Goal: Task Accomplishment & Management: Use online tool/utility

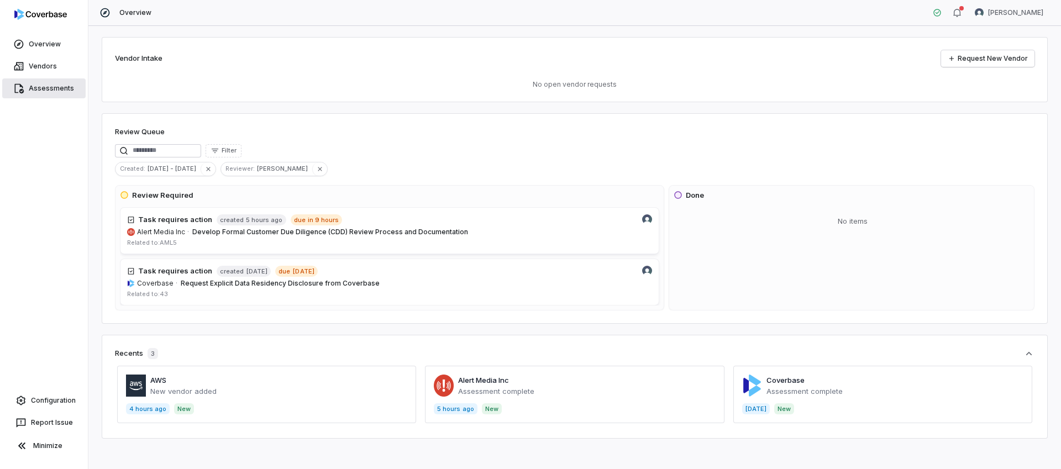
click at [51, 88] on span "Assessments" at bounding box center [51, 88] width 45 height 9
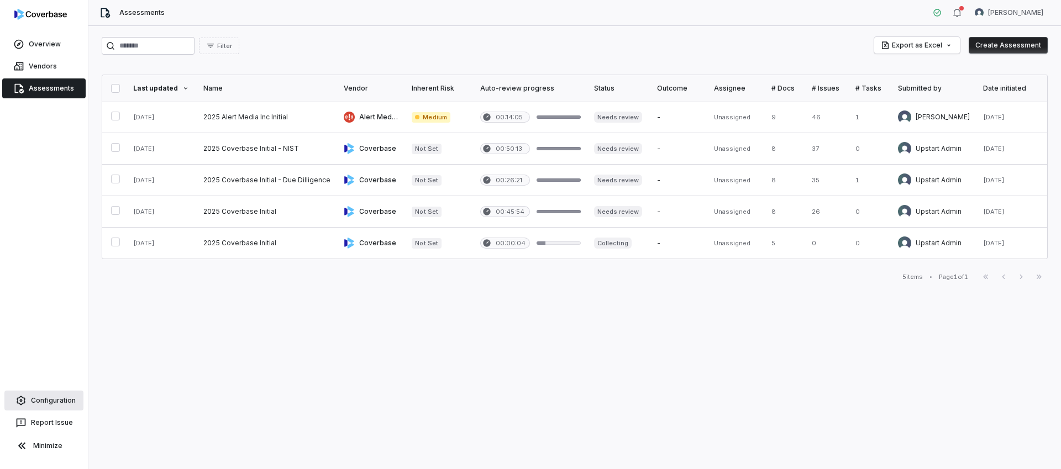
click at [49, 398] on span "Configuration" at bounding box center [53, 400] width 45 height 9
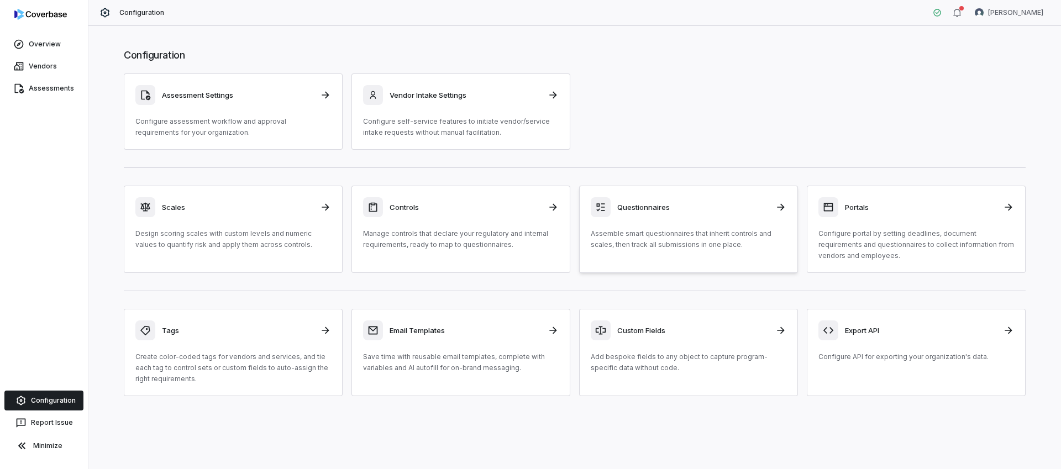
click at [691, 209] on h3 "Questionnaires" at bounding box center [692, 207] width 151 height 10
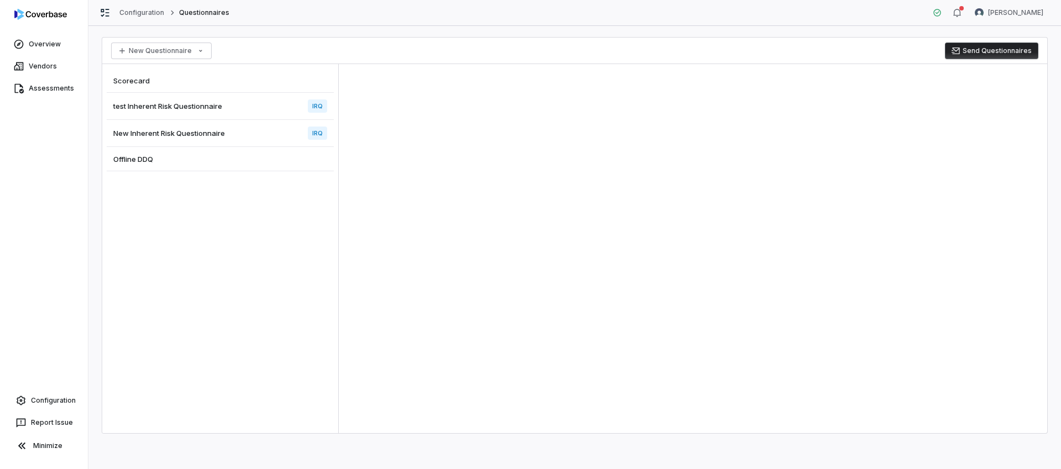
click at [199, 110] on span "test Inherent Risk Questionnaire" at bounding box center [167, 106] width 109 height 10
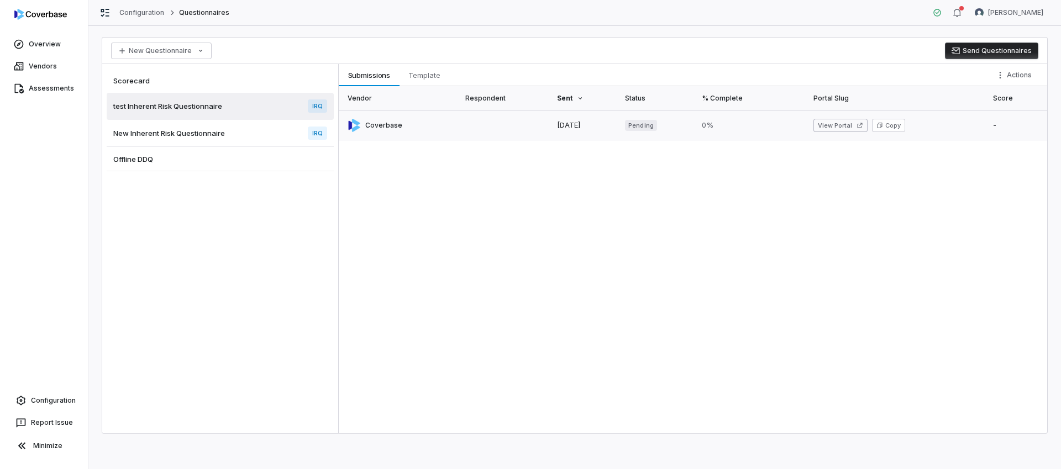
click at [474, 128] on link at bounding box center [505, 125] width 92 height 31
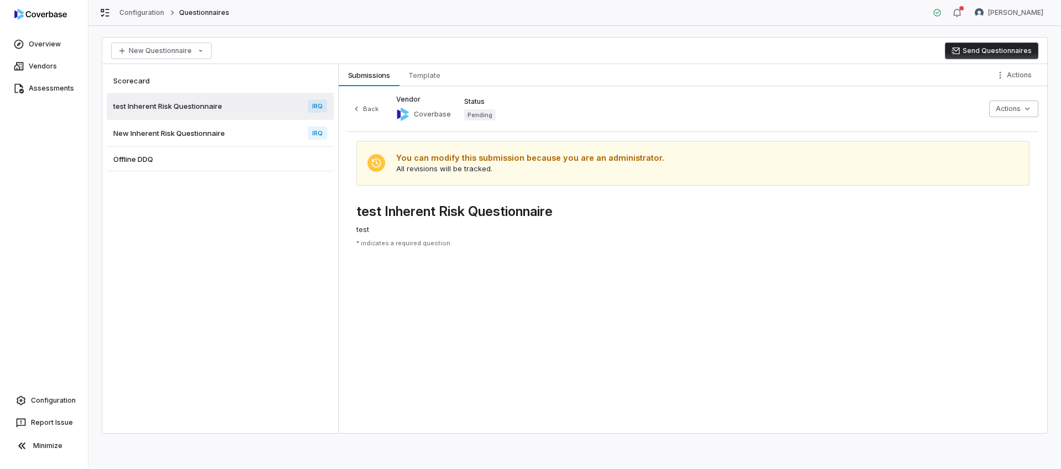
click at [219, 137] on span "New Inherent Risk Questionnaire" at bounding box center [169, 133] width 112 height 10
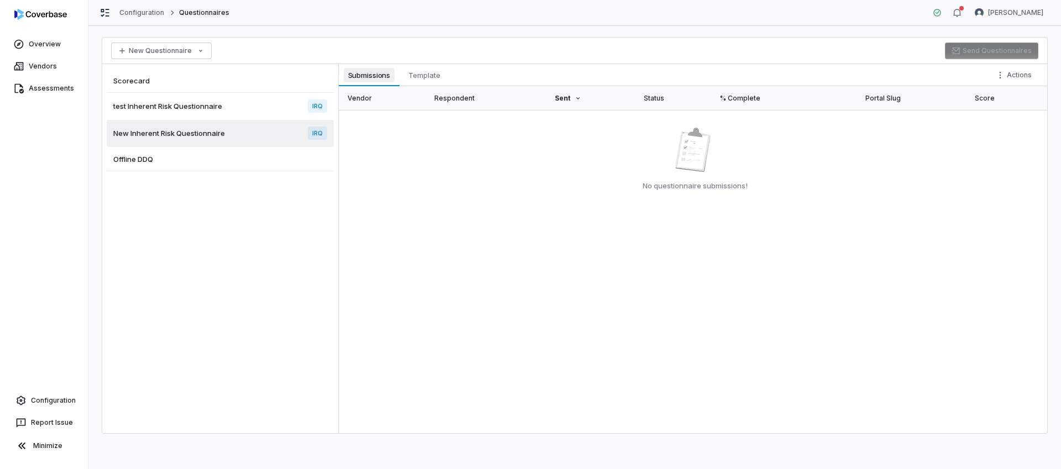
click at [381, 77] on span "Submissions" at bounding box center [369, 75] width 51 height 14
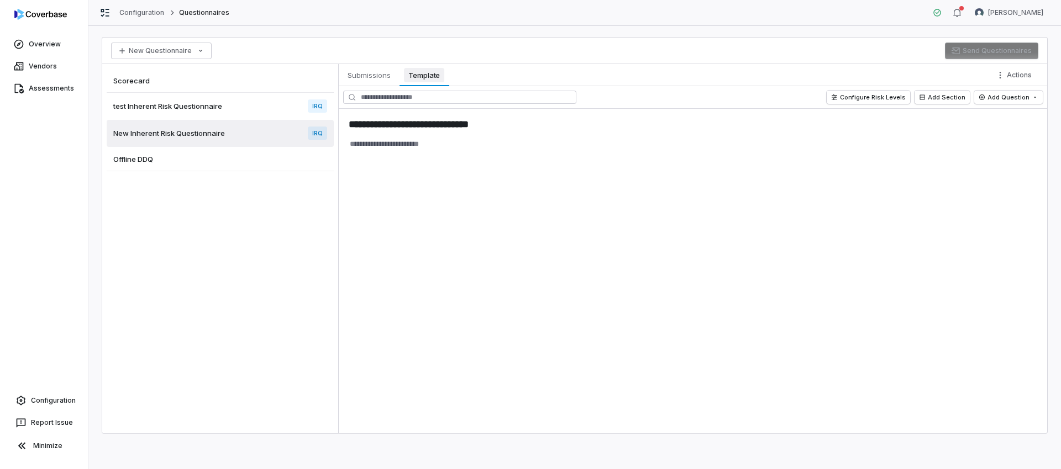
click at [436, 76] on span "Template" at bounding box center [424, 75] width 40 height 14
click at [216, 104] on span "test Inherent Risk Questionnaire" at bounding box center [167, 106] width 109 height 10
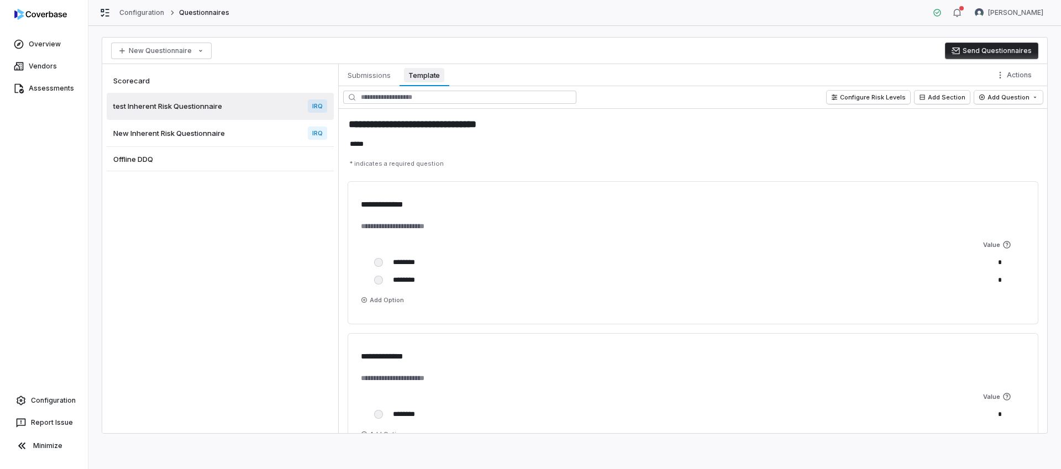
click at [423, 76] on span "Template" at bounding box center [424, 75] width 40 height 14
click at [812, 97] on button "Configure Risk Levels" at bounding box center [868, 97] width 83 height 13
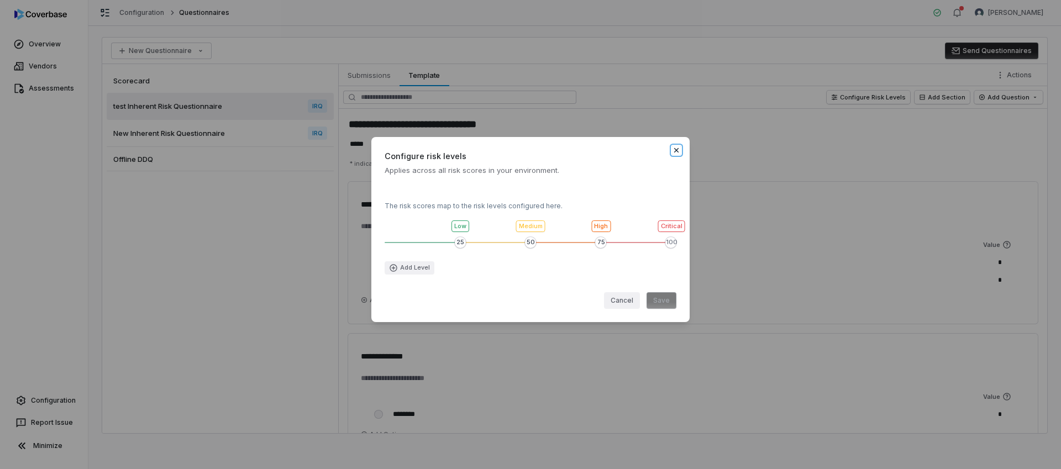
click at [676, 148] on icon "button" at bounding box center [676, 150] width 9 height 9
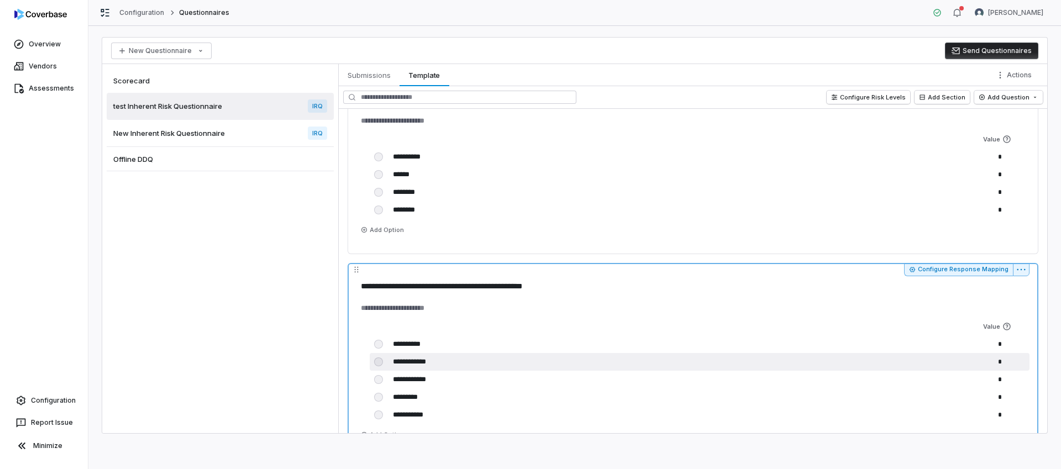
scroll to position [337, 0]
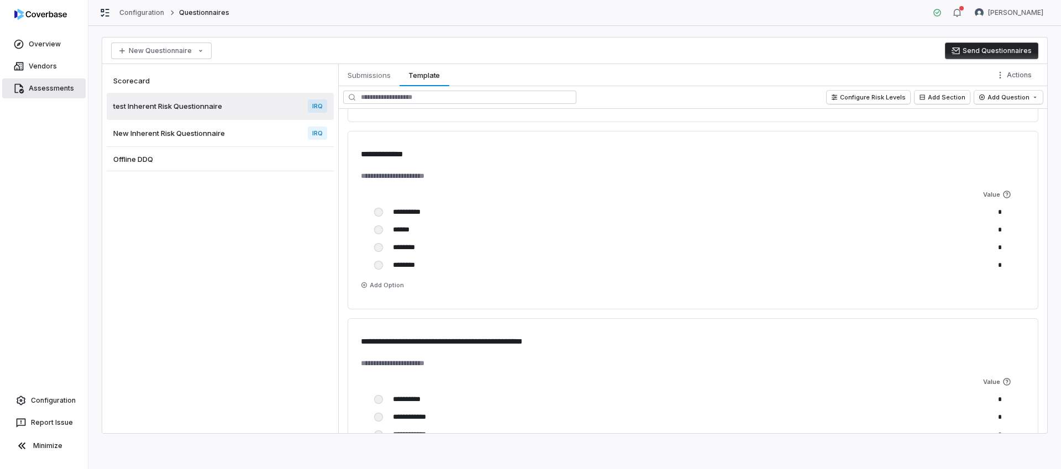
click at [51, 89] on span "Assessments" at bounding box center [51, 88] width 45 height 9
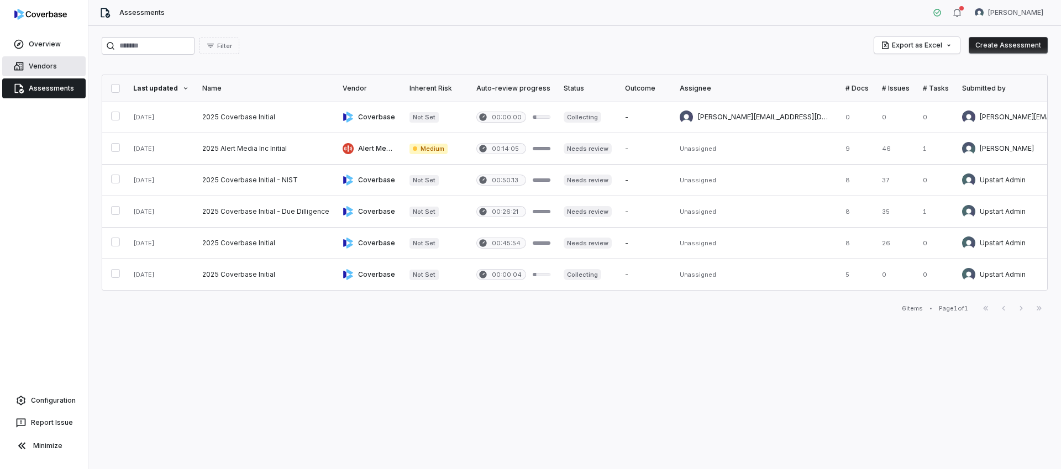
click at [43, 65] on span "Vendors" at bounding box center [43, 66] width 28 height 9
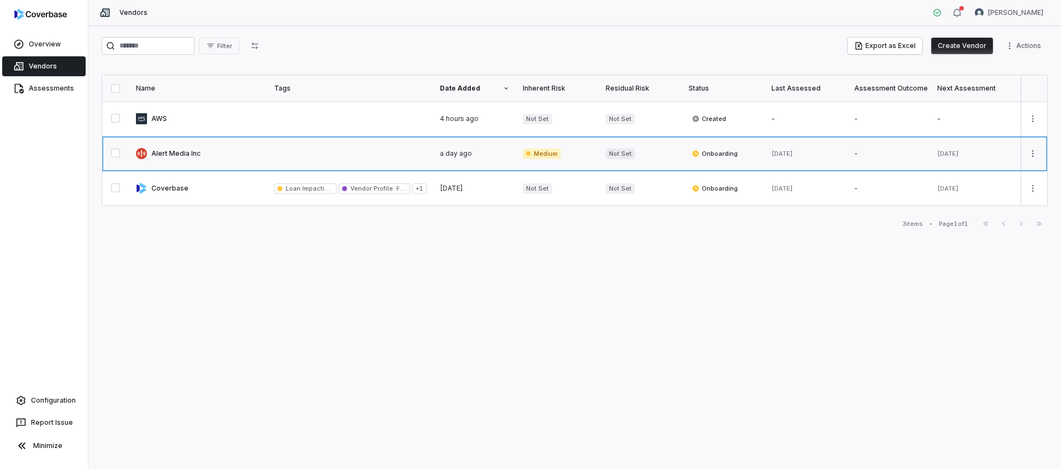
click at [178, 154] on link at bounding box center [198, 153] width 138 height 34
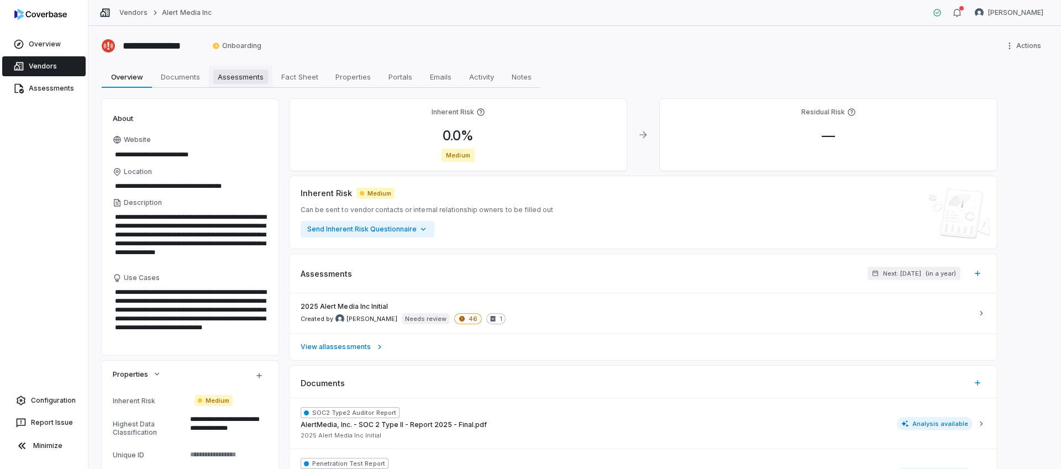
click at [243, 75] on span "Assessments" at bounding box center [240, 77] width 55 height 14
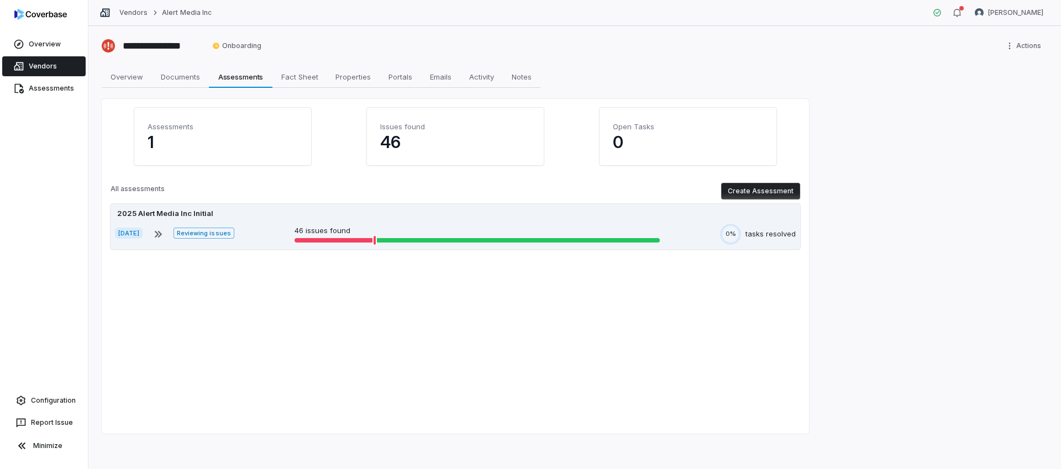
click at [254, 216] on div "2025 Alert Media Inc Initial" at bounding box center [455, 213] width 681 height 11
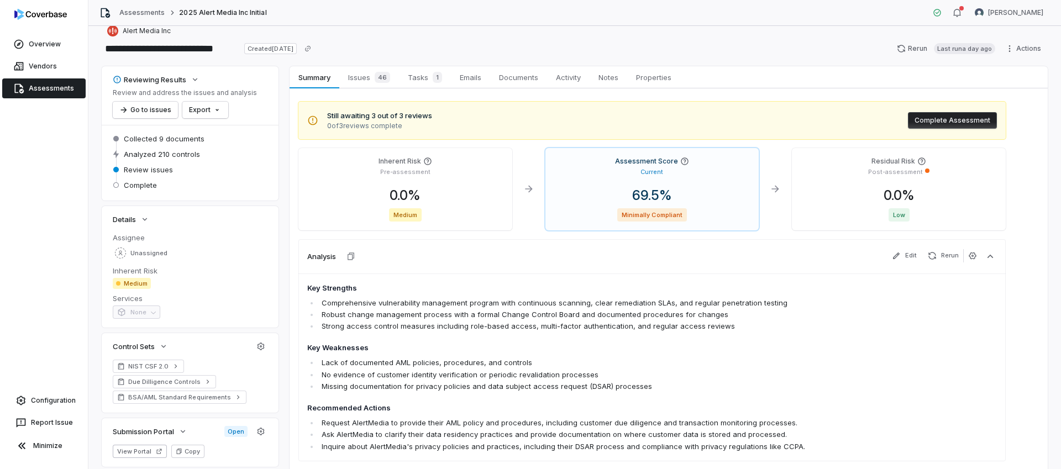
scroll to position [24, 0]
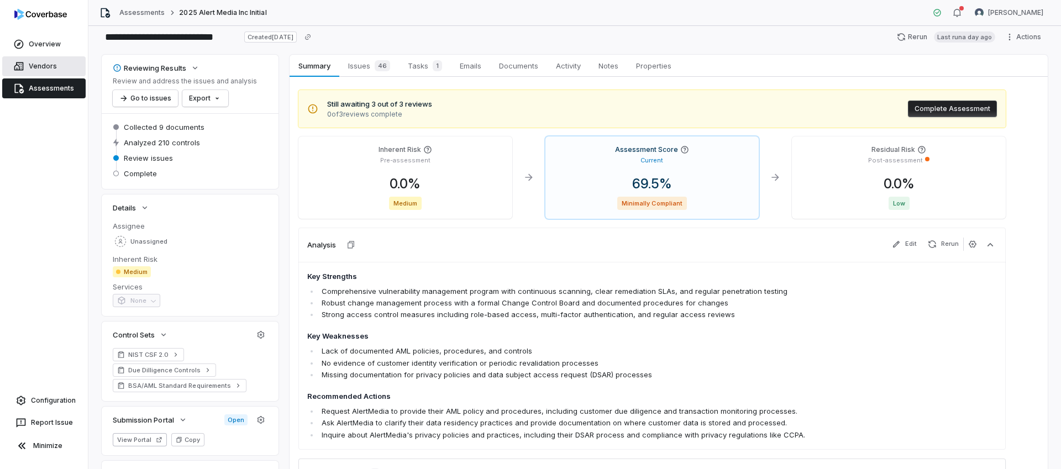
click at [45, 66] on span "Vendors" at bounding box center [43, 66] width 28 height 9
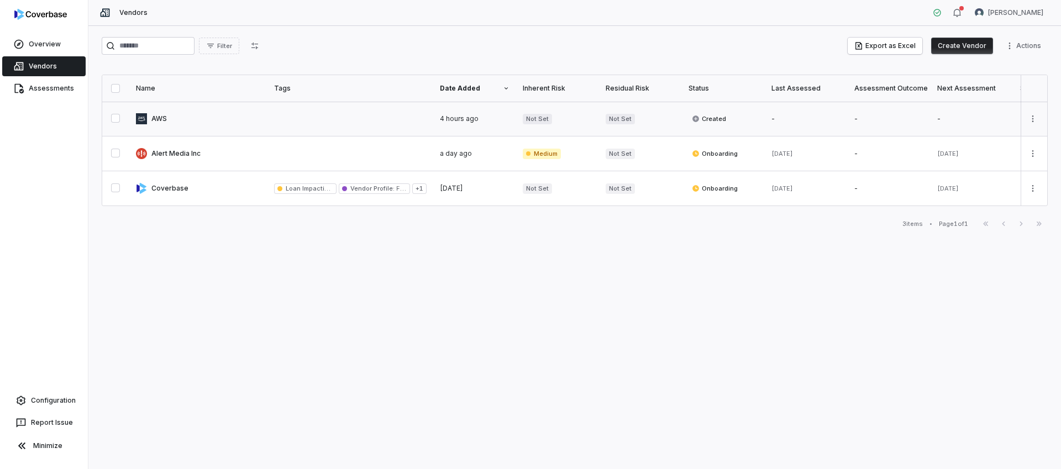
click at [166, 117] on link at bounding box center [198, 119] width 138 height 34
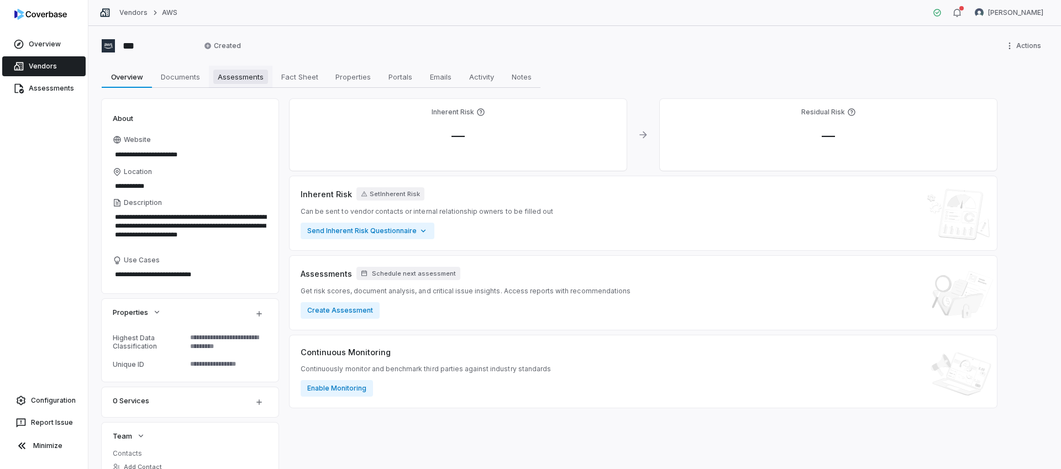
click at [237, 78] on span "Assessments" at bounding box center [240, 77] width 55 height 14
type textarea "*"
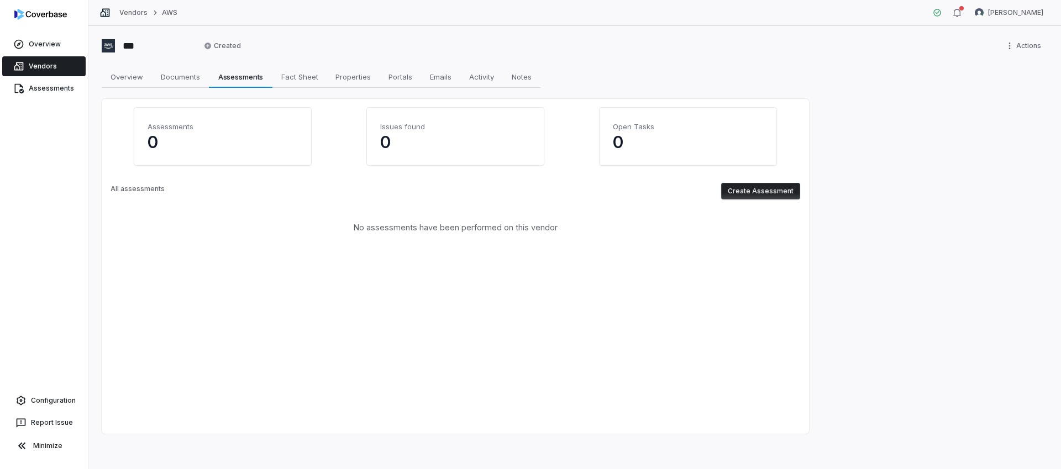
click at [758, 186] on button "Create Assessment" at bounding box center [760, 191] width 79 height 17
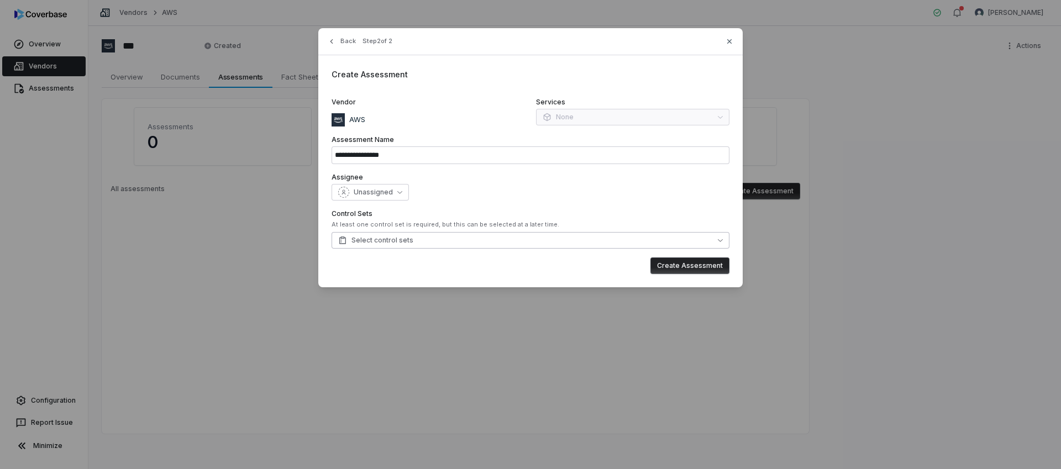
click at [512, 241] on button "Select control sets" at bounding box center [531, 240] width 398 height 17
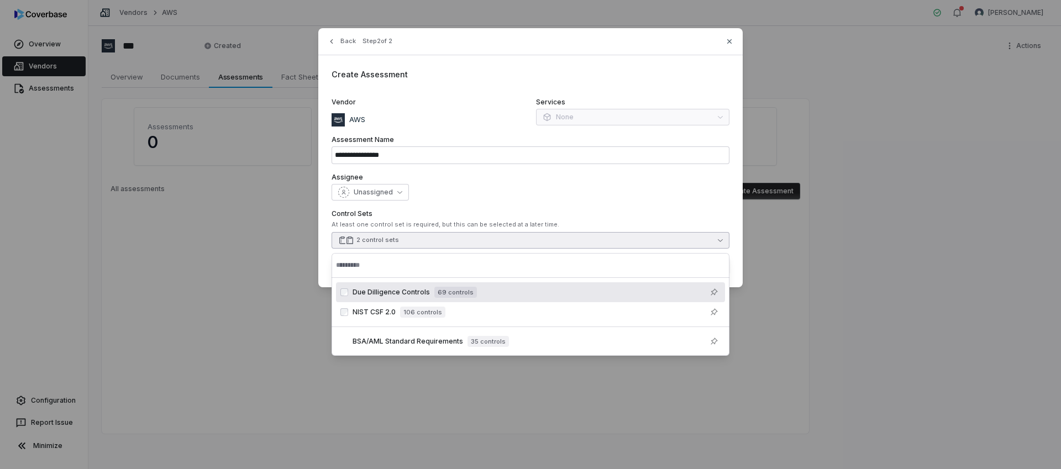
click at [735, 44] on div "Back Step 2 of 2" at bounding box center [530, 48] width 424 height 14
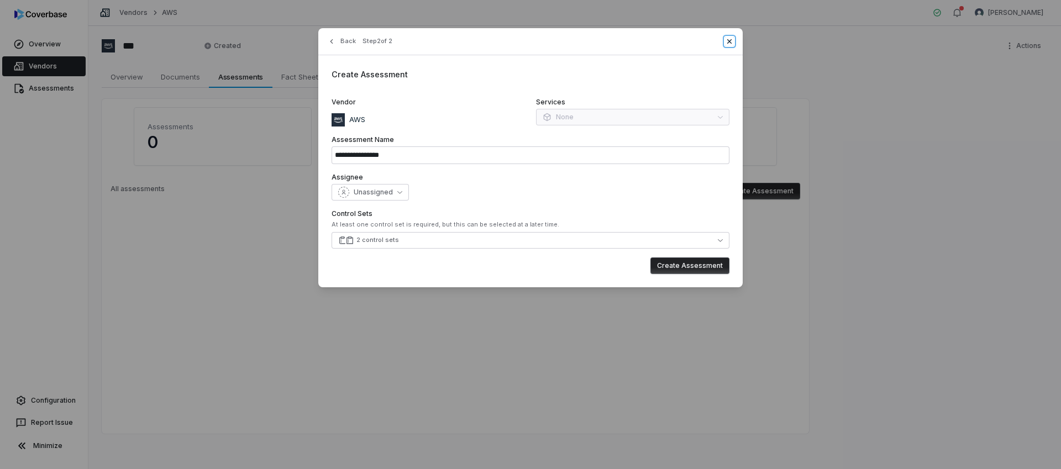
click at [732, 41] on icon "button" at bounding box center [729, 41] width 9 height 9
type input "**********"
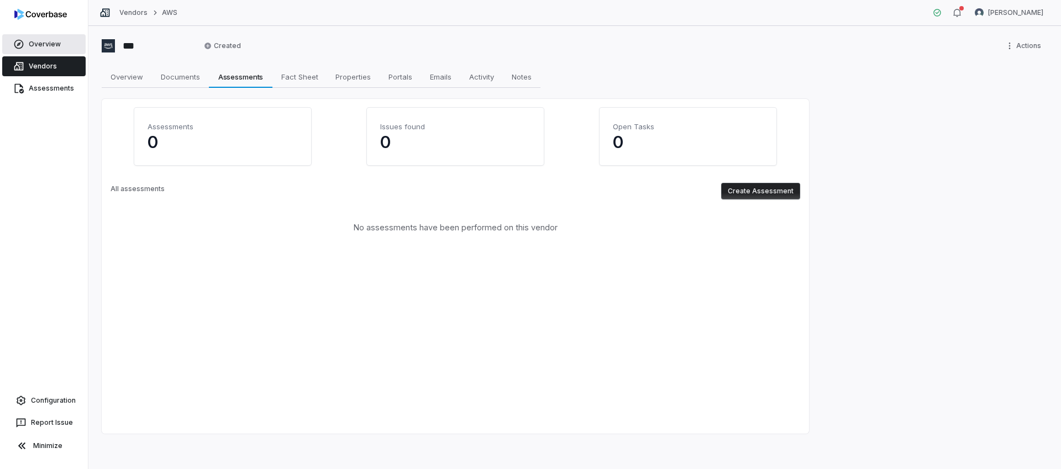
click at [43, 52] on link "Overview" at bounding box center [43, 44] width 83 height 20
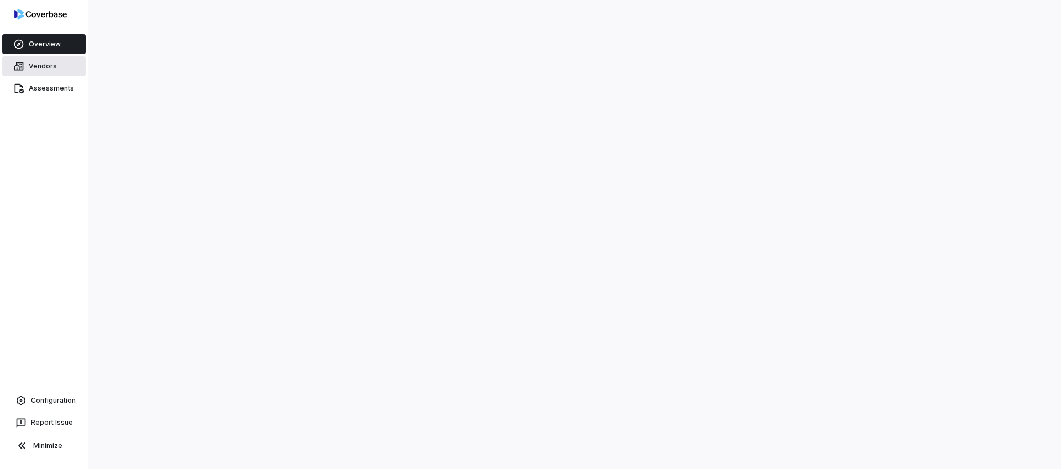
click at [48, 64] on span "Vendors" at bounding box center [43, 66] width 28 height 9
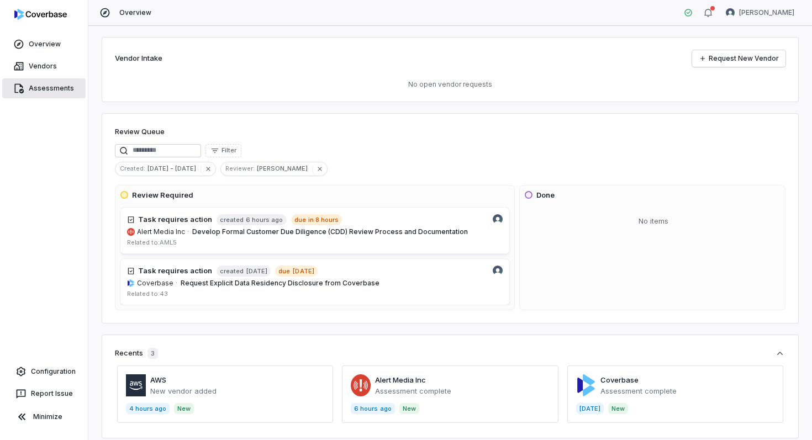
click at [61, 90] on span "Assessments" at bounding box center [51, 88] width 45 height 9
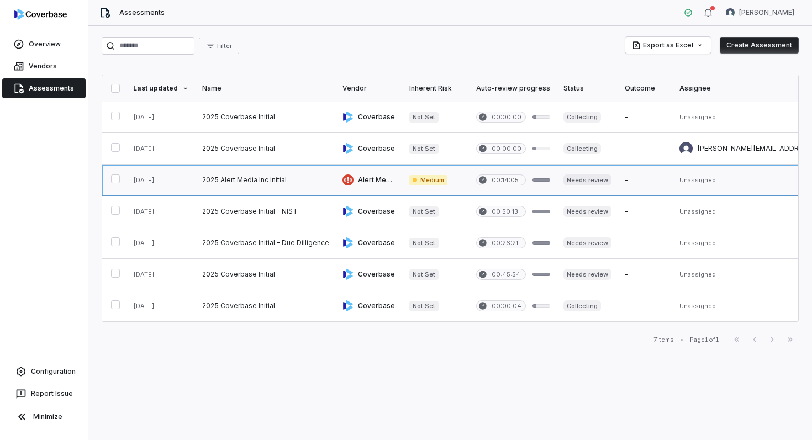
click at [208, 185] on link at bounding box center [266, 180] width 140 height 31
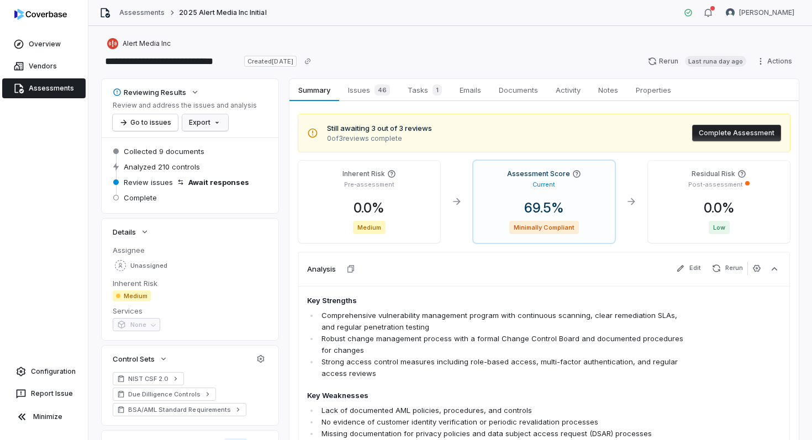
click at [219, 126] on html "**********" at bounding box center [406, 220] width 812 height 440
click at [225, 145] on div "Export as PDF" at bounding box center [224, 147] width 78 height 18
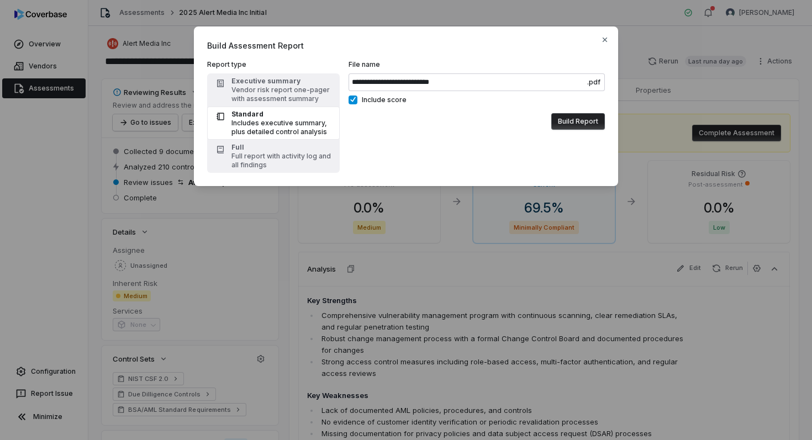
click at [241, 125] on div "Includes executive summary, plus detailed control analysis" at bounding box center [283, 128] width 102 height 18
click at [283, 125] on div "Includes executive summary, plus detailed control analysis" at bounding box center [283, 128] width 102 height 18
click at [264, 160] on div "Full report with activity log and all findings" at bounding box center [283, 161] width 102 height 18
type input "**********"
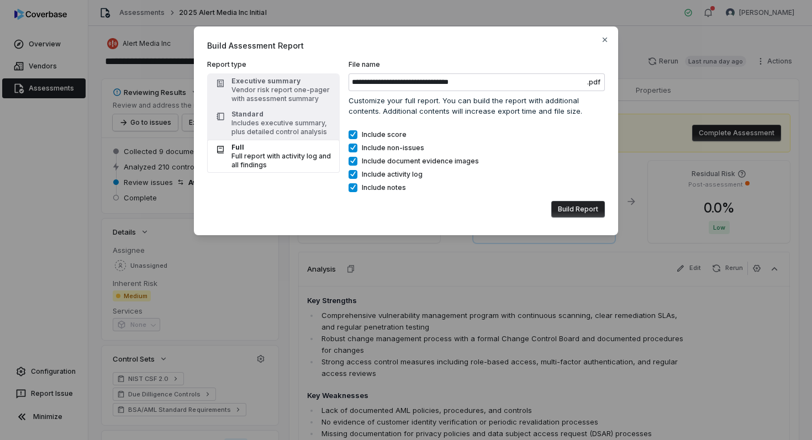
click at [355, 176] on button "Include activity log" at bounding box center [353, 174] width 9 height 9
click at [355, 185] on button "Include notes" at bounding box center [353, 187] width 9 height 9
click at [356, 159] on button "Include document evidence images" at bounding box center [353, 161] width 9 height 9
click at [353, 159] on button "Include document evidence images" at bounding box center [353, 161] width 9 height 9
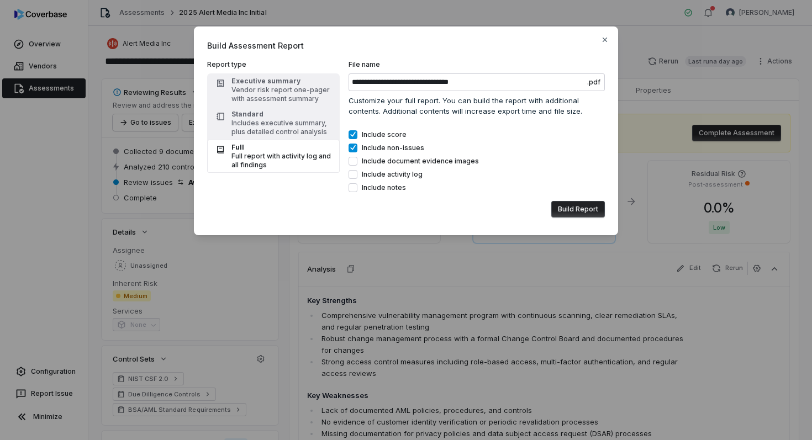
click at [582, 211] on button "Build Report" at bounding box center [578, 209] width 54 height 17
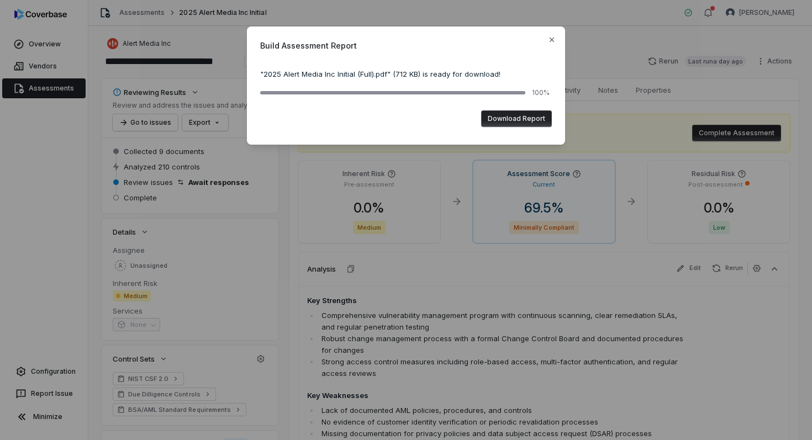
click at [513, 118] on button "Download Report" at bounding box center [516, 119] width 71 height 17
click at [550, 40] on icon "button" at bounding box center [552, 39] width 9 height 9
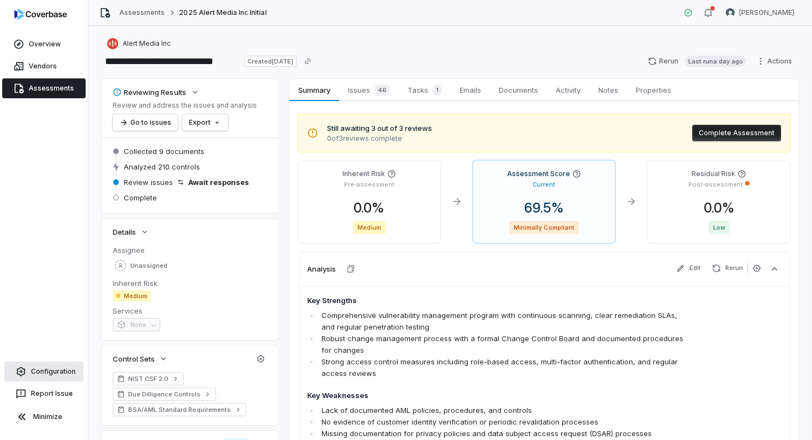
click at [56, 375] on span "Configuration" at bounding box center [53, 371] width 45 height 9
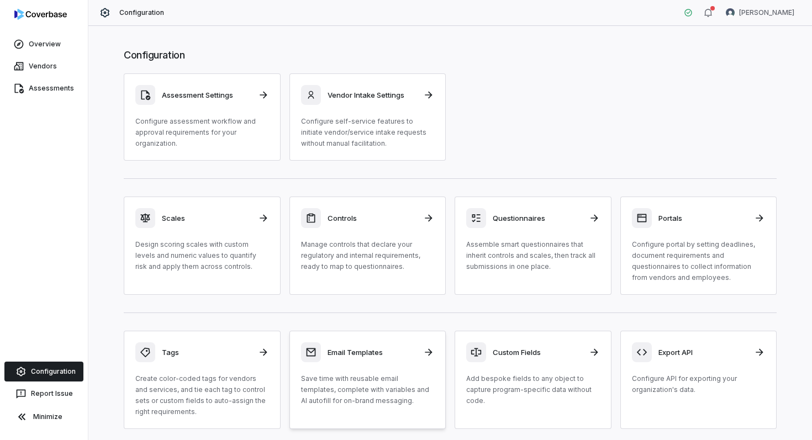
click at [393, 351] on h3 "Email Templates" at bounding box center [373, 353] width 90 height 10
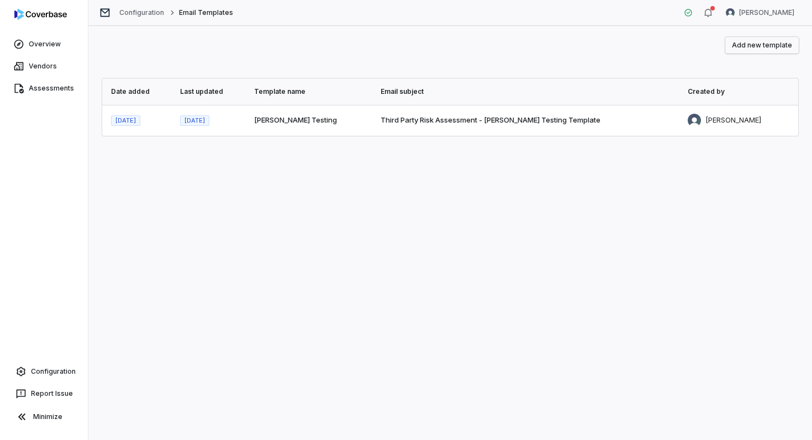
click at [776, 49] on button "Add new template" at bounding box center [762, 45] width 73 height 17
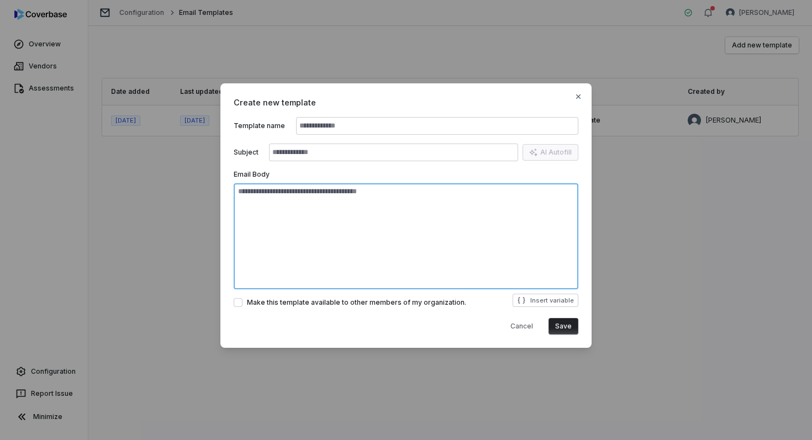
click at [289, 196] on textarea at bounding box center [406, 236] width 345 height 106
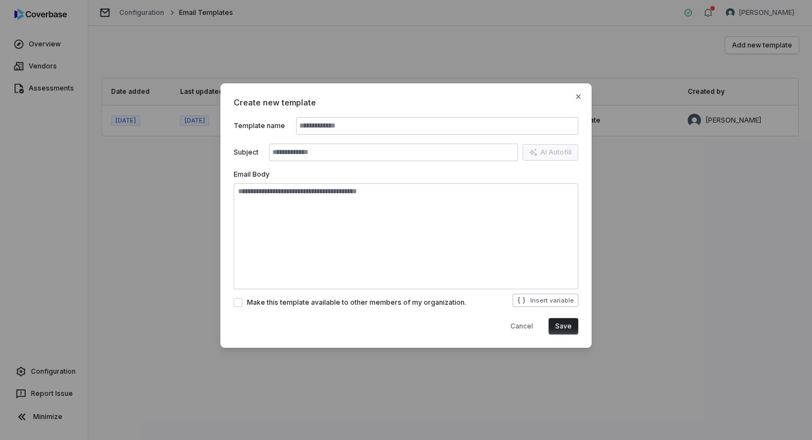
click at [524, 301] on icon "button" at bounding box center [521, 300] width 9 height 9
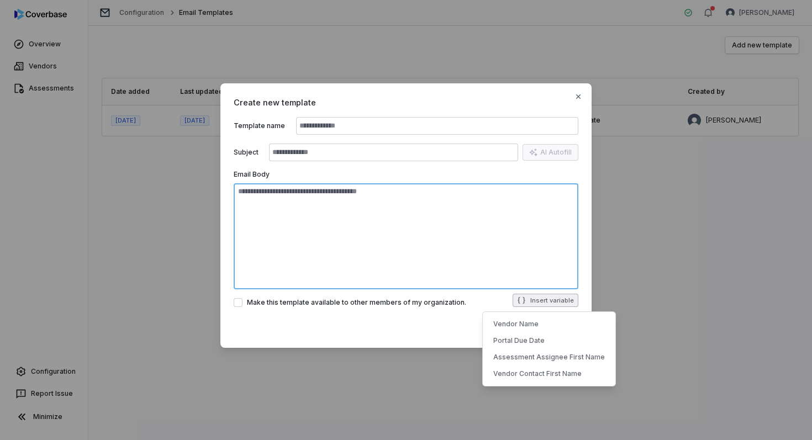
click at [419, 241] on textarea at bounding box center [406, 236] width 345 height 106
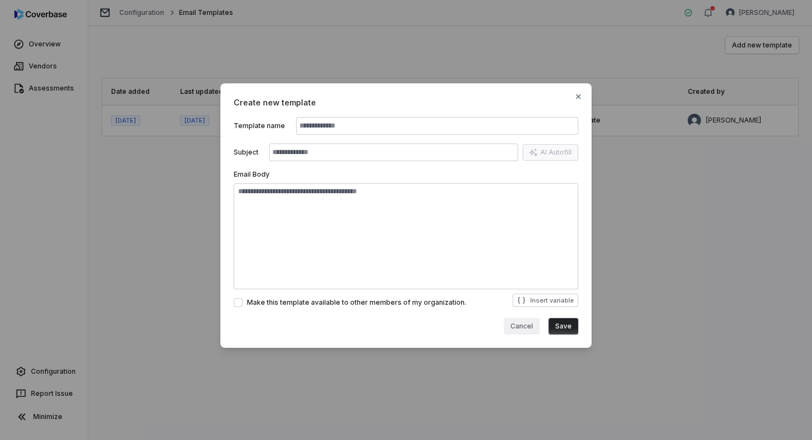
click at [527, 323] on button "Cancel" at bounding box center [522, 326] width 36 height 17
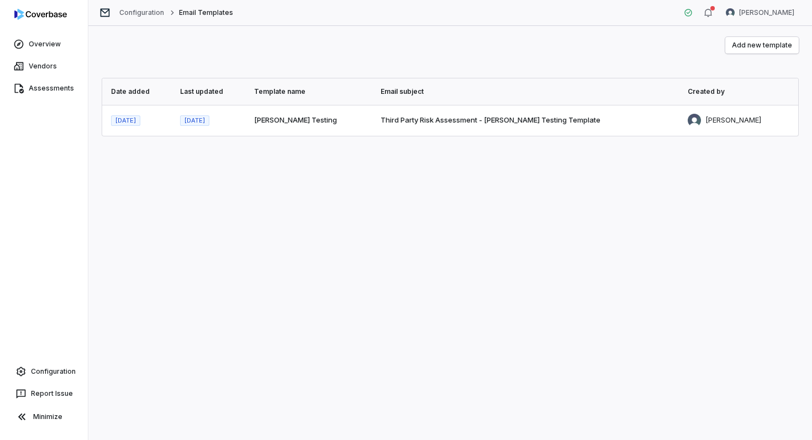
click at [372, 121] on td "Kyle Testing" at bounding box center [311, 120] width 127 height 31
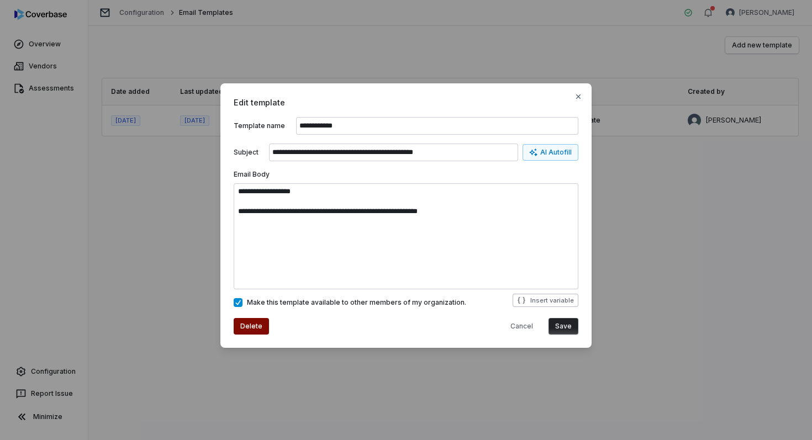
click at [551, 301] on button "Insert variable" at bounding box center [546, 300] width 66 height 13
